Goal: Information Seeking & Learning: Understand process/instructions

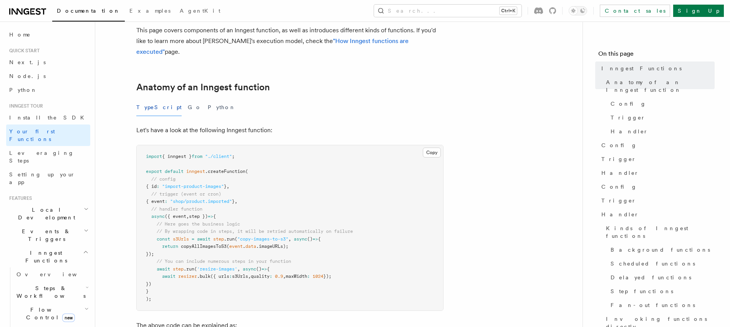
drag, startPoint x: 432, startPoint y: 175, endPoint x: 432, endPoint y: 201, distance: 26.9
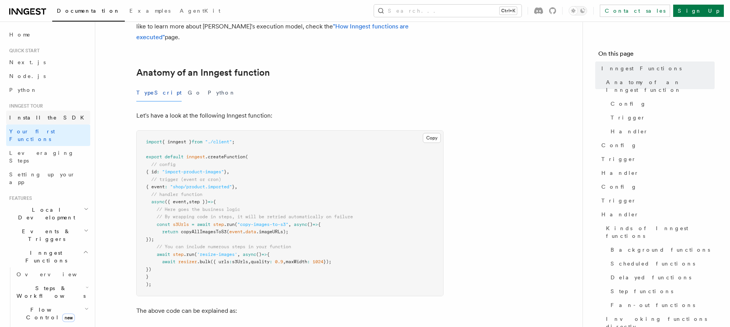
click at [32, 119] on span "Install the SDK" at bounding box center [48, 117] width 79 height 6
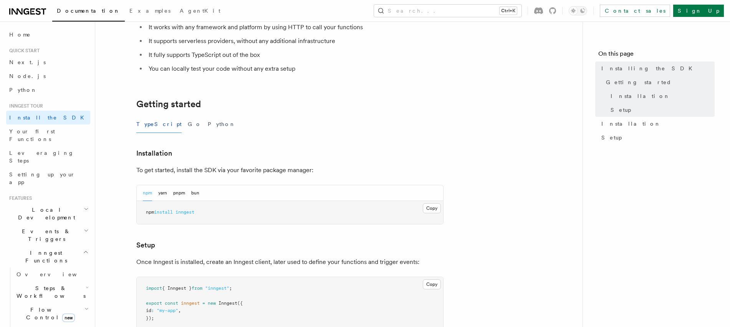
scroll to position [111, 0]
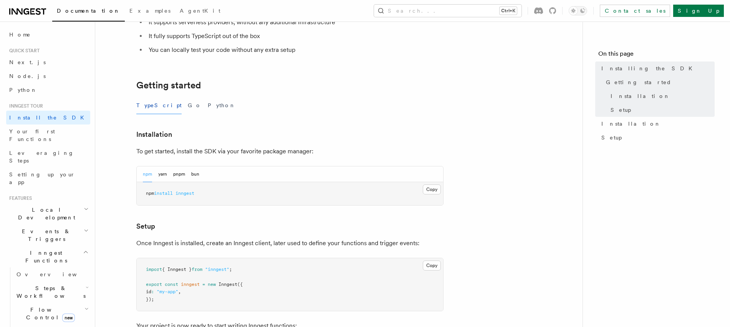
drag, startPoint x: 134, startPoint y: 120, endPoint x: 133, endPoint y: 142, distance: 22.3
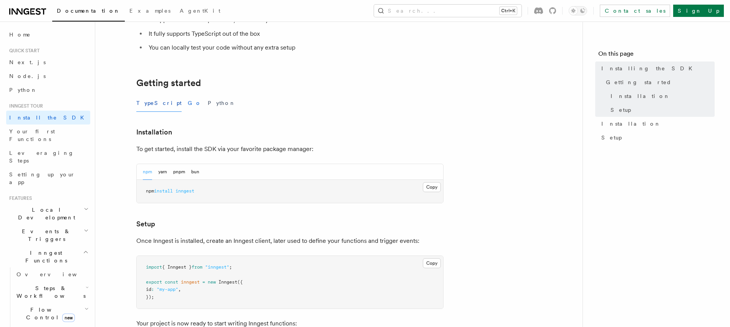
click at [188, 102] on button "Go" at bounding box center [195, 102] width 14 height 17
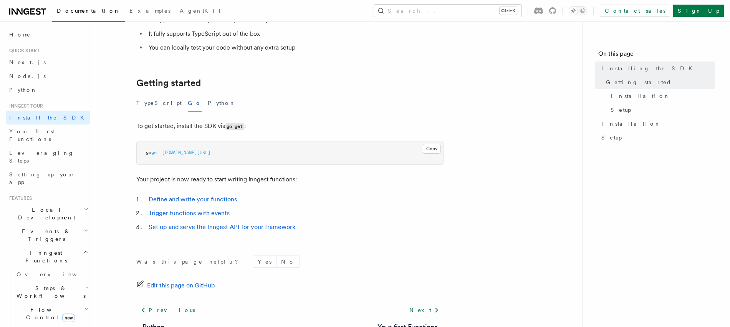
click at [178, 154] on span "[DOMAIN_NAME][URL]" at bounding box center [186, 152] width 48 height 5
click at [154, 152] on span "get" at bounding box center [155, 152] width 8 height 5
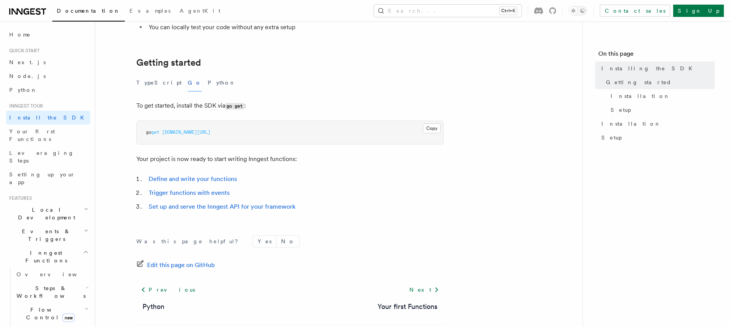
scroll to position [144, 0]
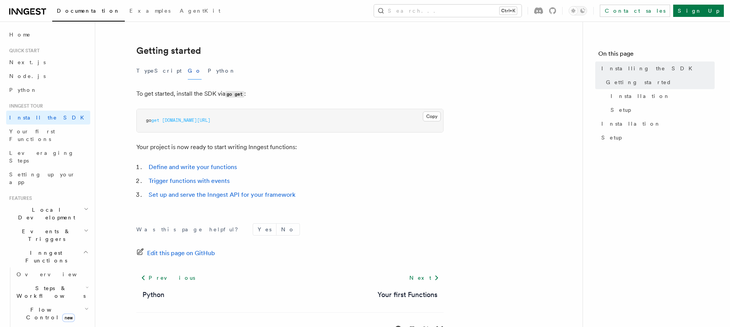
drag, startPoint x: 309, startPoint y: 195, endPoint x: 311, endPoint y: 216, distance: 21.2
click at [76, 10] on span "Documentation" at bounding box center [88, 11] width 63 height 6
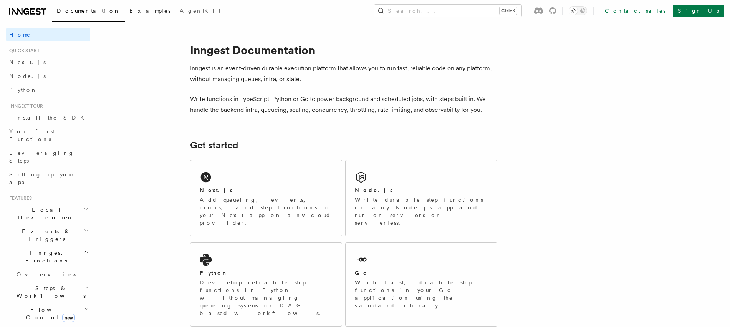
click at [129, 8] on span "Examples" at bounding box center [149, 11] width 41 height 6
